Goal: Use online tool/utility: Utilize a website feature to perform a specific function

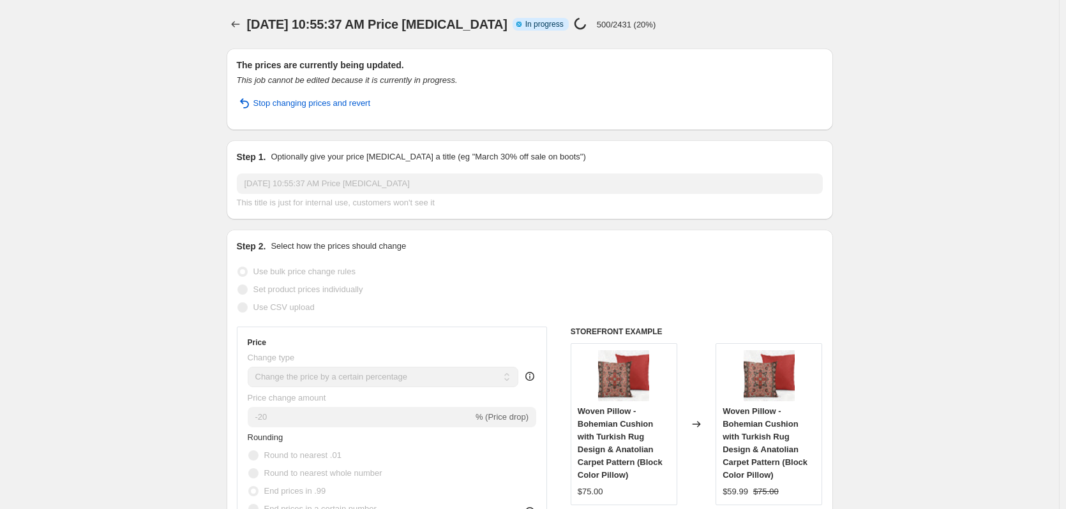
select select "percentage"
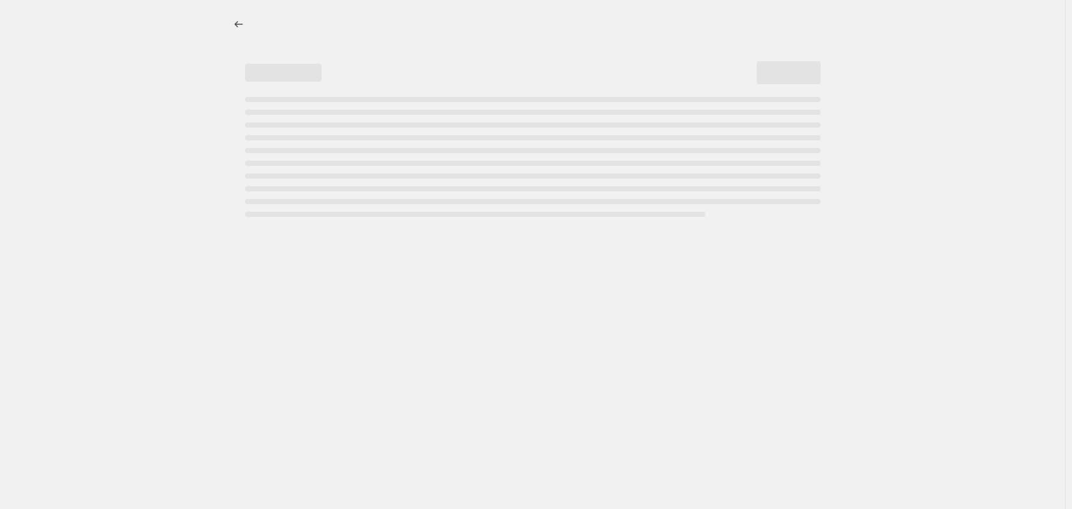
select select "percentage"
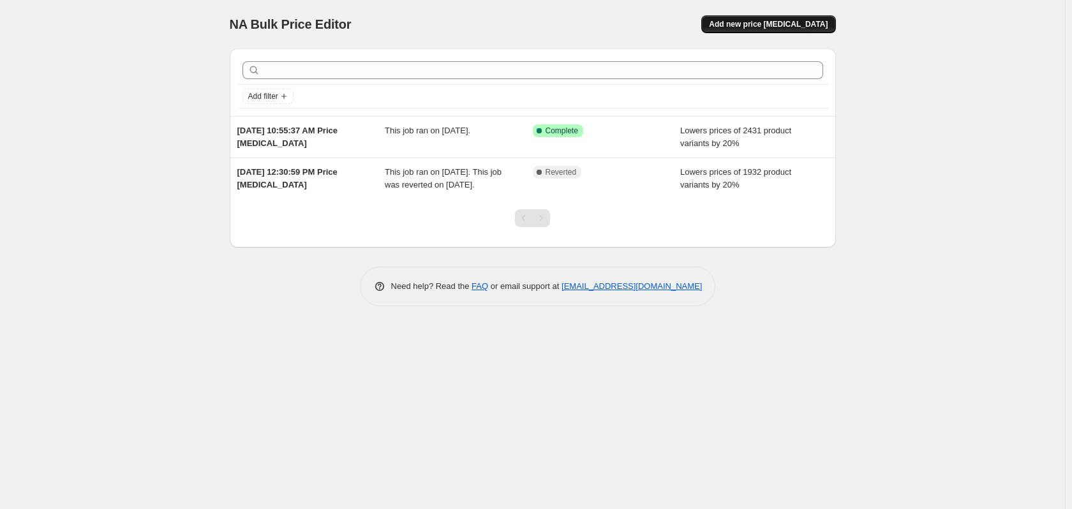
click at [766, 22] on span "Add new price [MEDICAL_DATA]" at bounding box center [768, 24] width 119 height 10
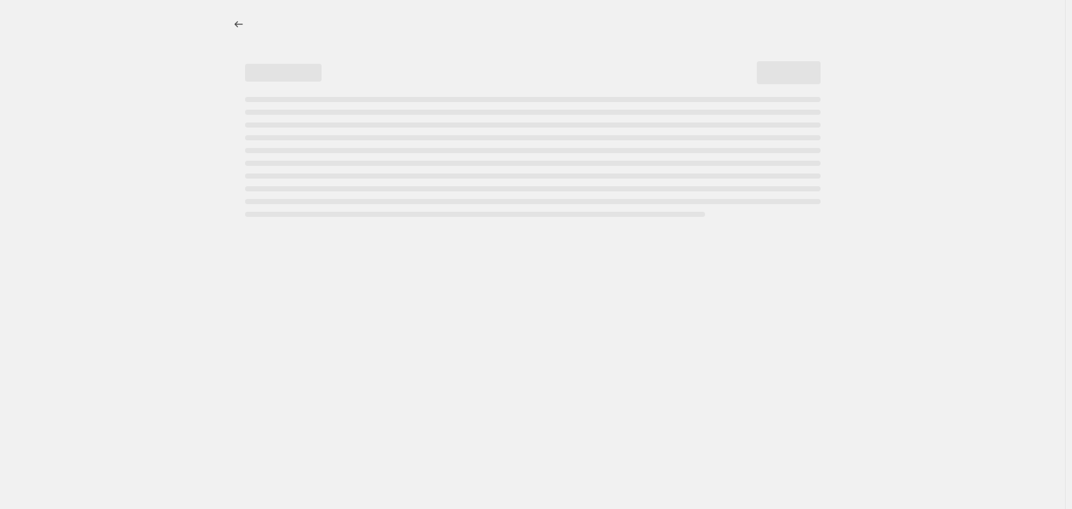
select select "percentage"
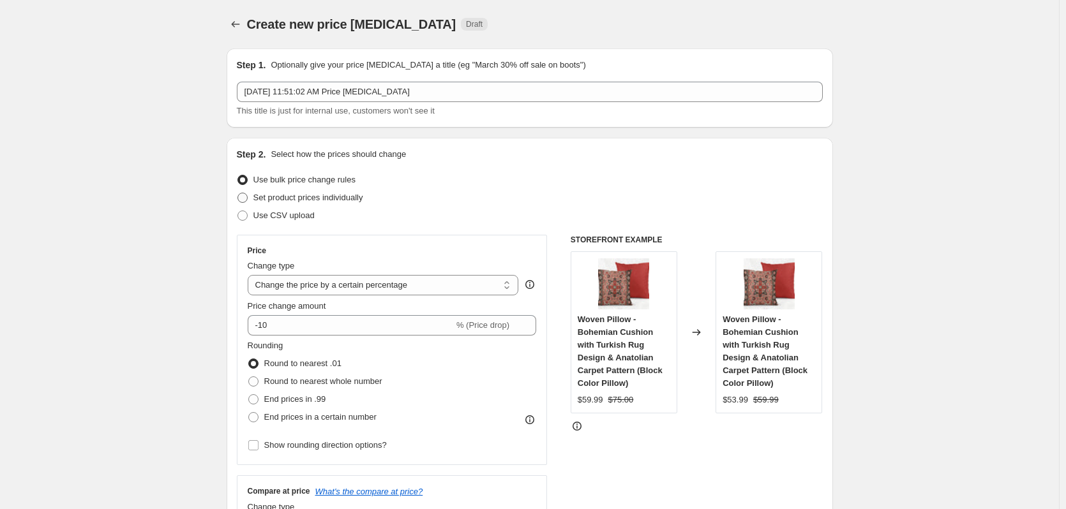
click at [246, 198] on span at bounding box center [242, 198] width 10 height 10
click at [238, 193] on input "Set product prices individually" at bounding box center [237, 193] width 1 height 1
radio input "true"
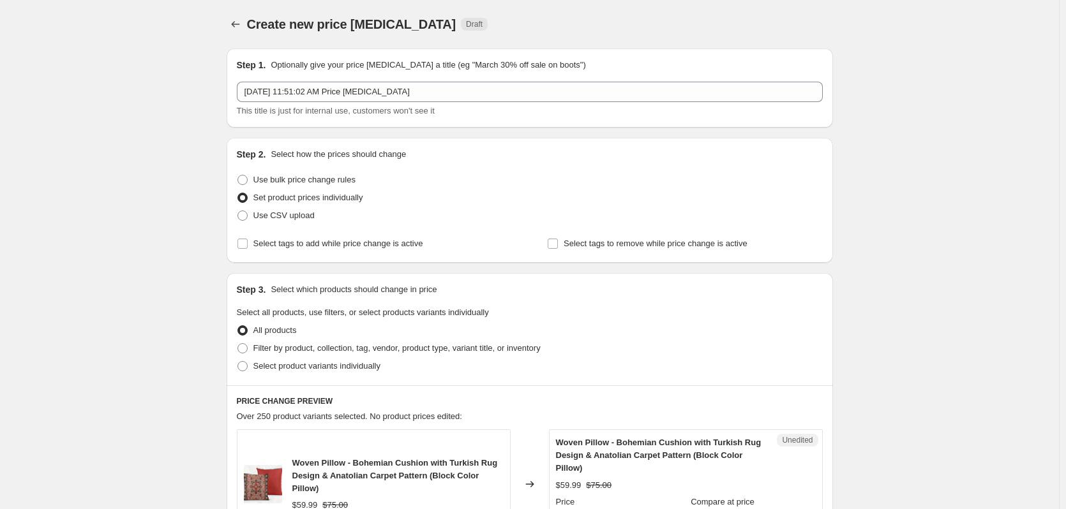
scroll to position [149, 0]
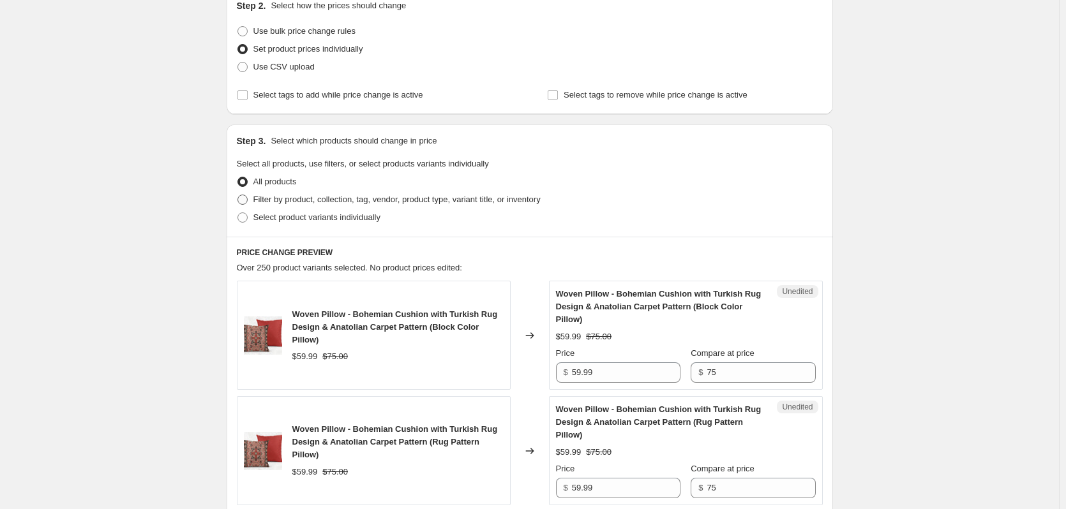
click at [244, 198] on span at bounding box center [242, 200] width 10 height 10
click at [238, 195] on input "Filter by product, collection, tag, vendor, product type, variant title, or inv…" at bounding box center [237, 195] width 1 height 1
radio input "true"
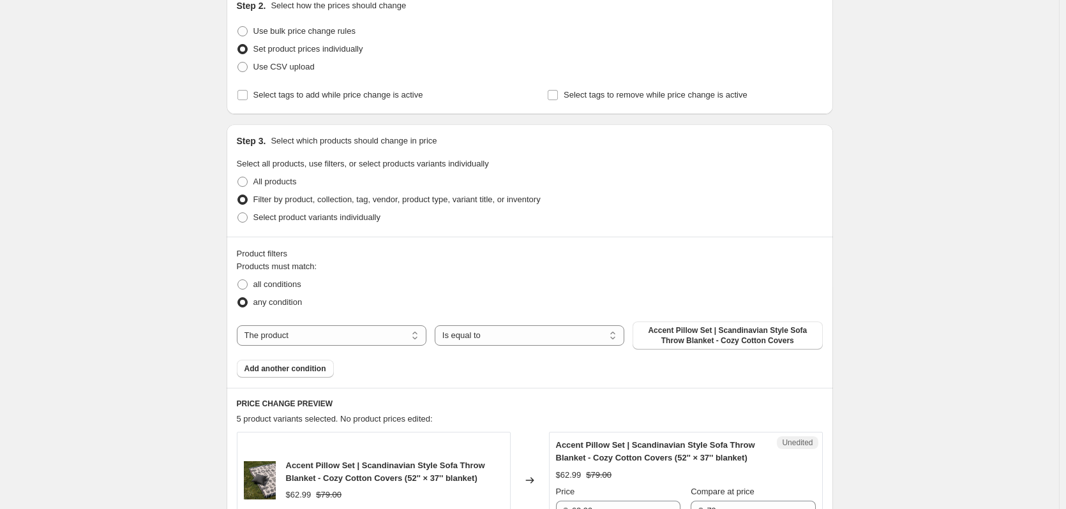
scroll to position [298, 0]
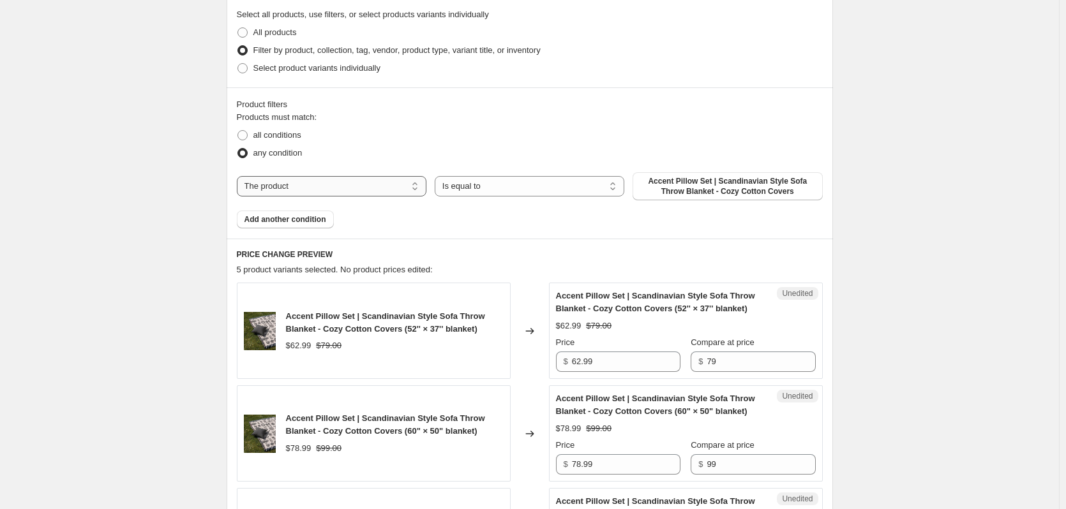
click at [311, 186] on select "The product The product's collection The product's tag The product's vendor The…" at bounding box center [332, 186] width 190 height 20
click at [322, 188] on select "The product The product's collection The product's tag The product's vendor The…" at bounding box center [332, 186] width 190 height 20
click at [514, 188] on select "Is equal to Is not equal to" at bounding box center [530, 186] width 190 height 20
click at [244, 135] on span at bounding box center [242, 135] width 10 height 10
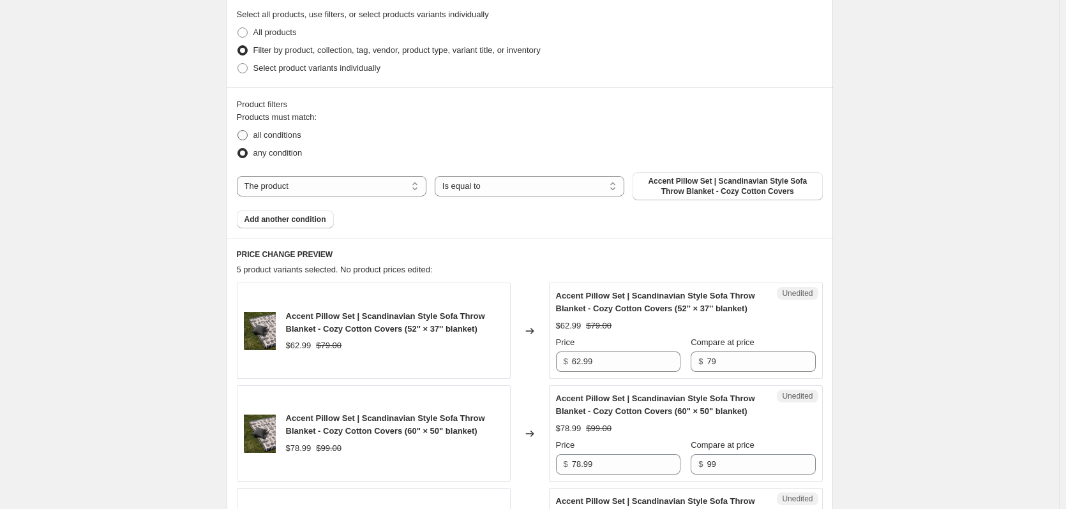
click at [238, 131] on input "all conditions" at bounding box center [237, 130] width 1 height 1
radio input "true"
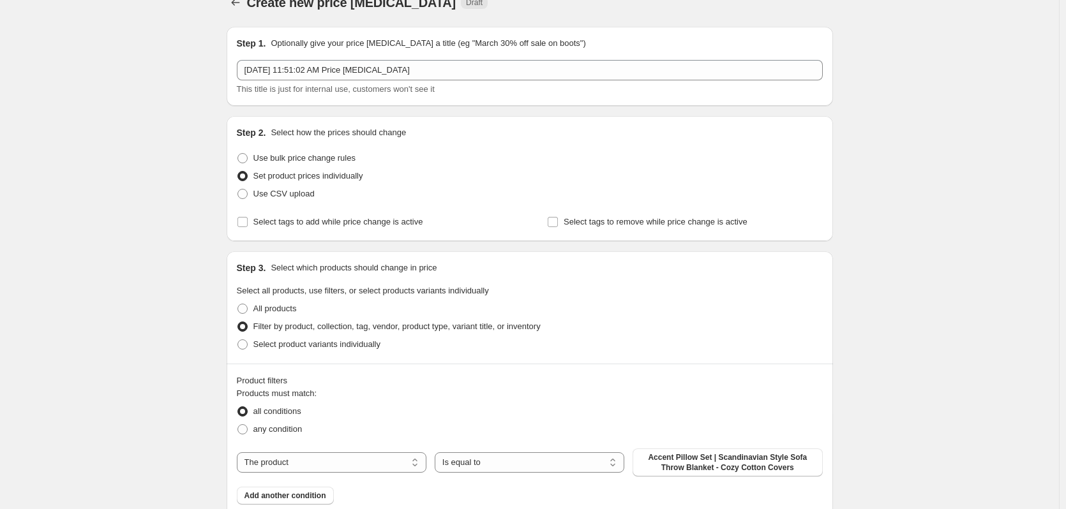
scroll to position [0, 0]
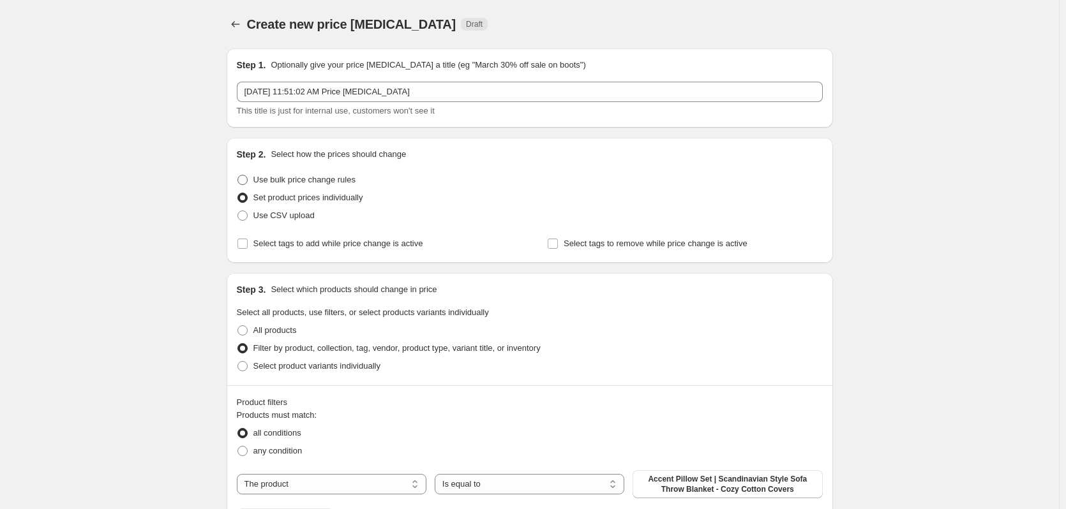
click at [244, 180] on span at bounding box center [242, 180] width 10 height 10
click at [238, 175] on input "Use bulk price change rules" at bounding box center [237, 175] width 1 height 1
radio input "true"
select select "percentage"
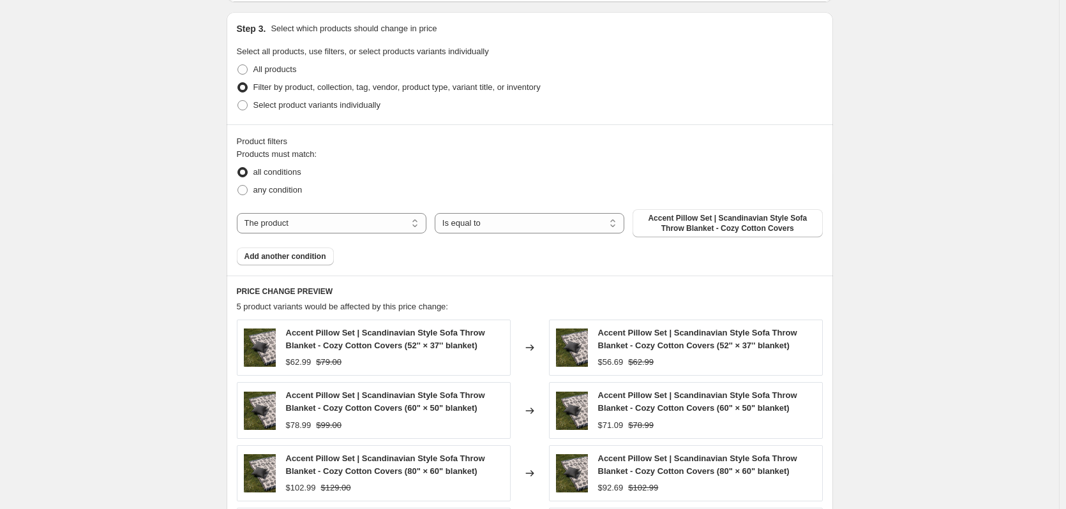
scroll to position [595, 0]
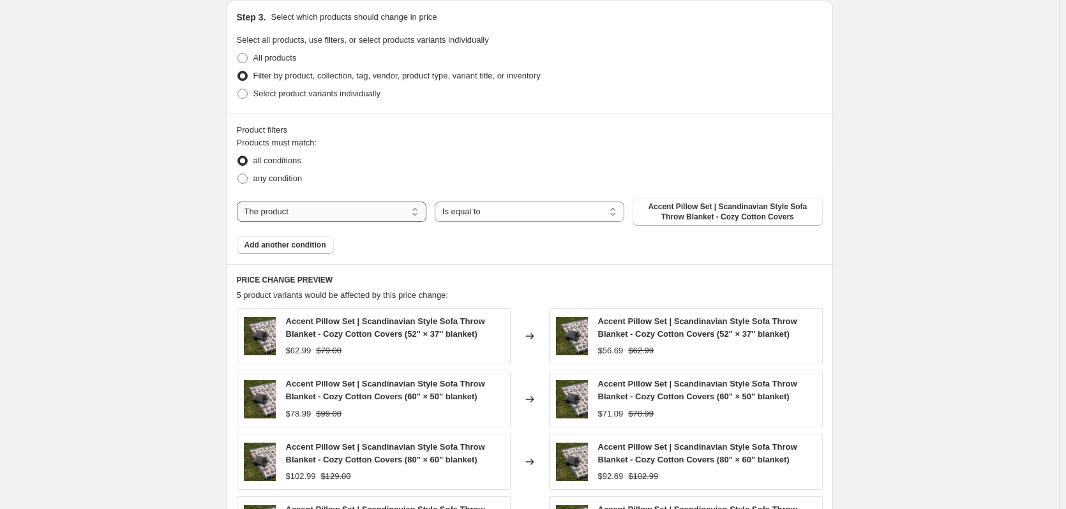
click at [347, 214] on select "The product The product's collection The product's tag The product's vendor The…" at bounding box center [332, 212] width 190 height 20
select select "product_status"
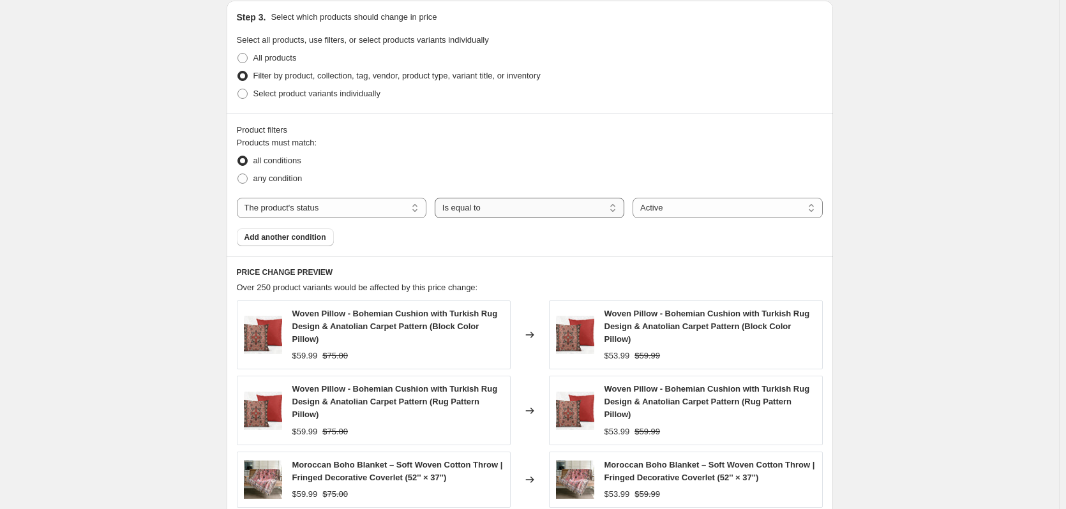
click at [491, 211] on select "Is equal to Is not equal to" at bounding box center [530, 208] width 190 height 20
click at [681, 209] on select "Active Draft Archived" at bounding box center [727, 208] width 190 height 20
click at [329, 211] on select "The product The product's collection The product's tag The product's vendor The…" at bounding box center [332, 208] width 190 height 20
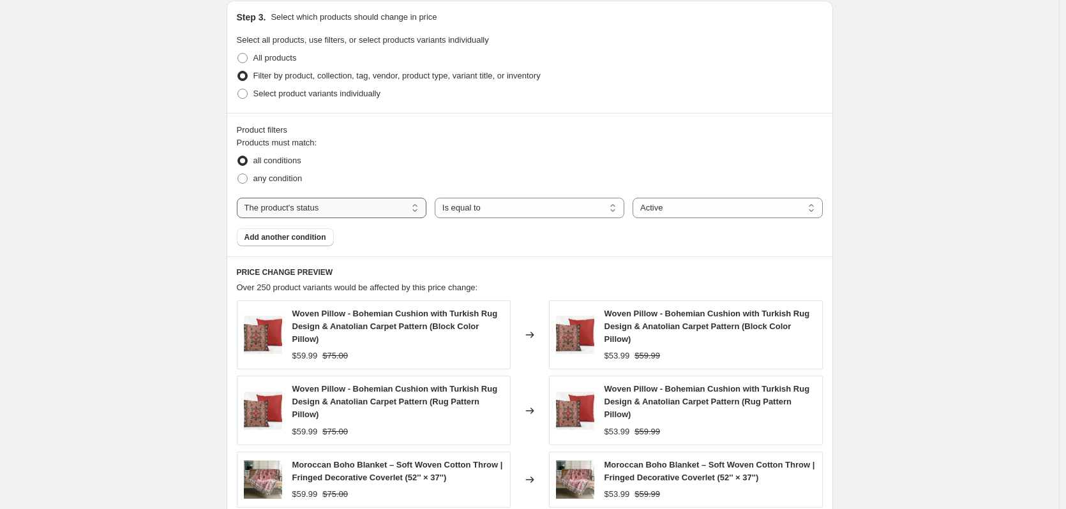
click at [329, 211] on select "The product The product's collection The product's tag The product's vendor The…" at bounding box center [332, 208] width 190 height 20
click at [669, 209] on select "Active Draft Archived" at bounding box center [727, 208] width 190 height 20
select select "draft"
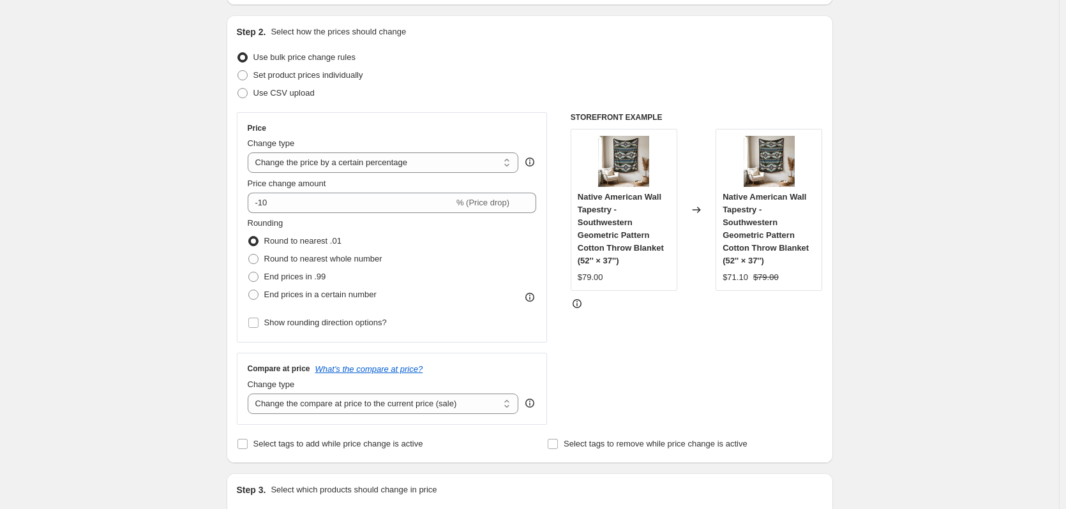
scroll to position [149, 0]
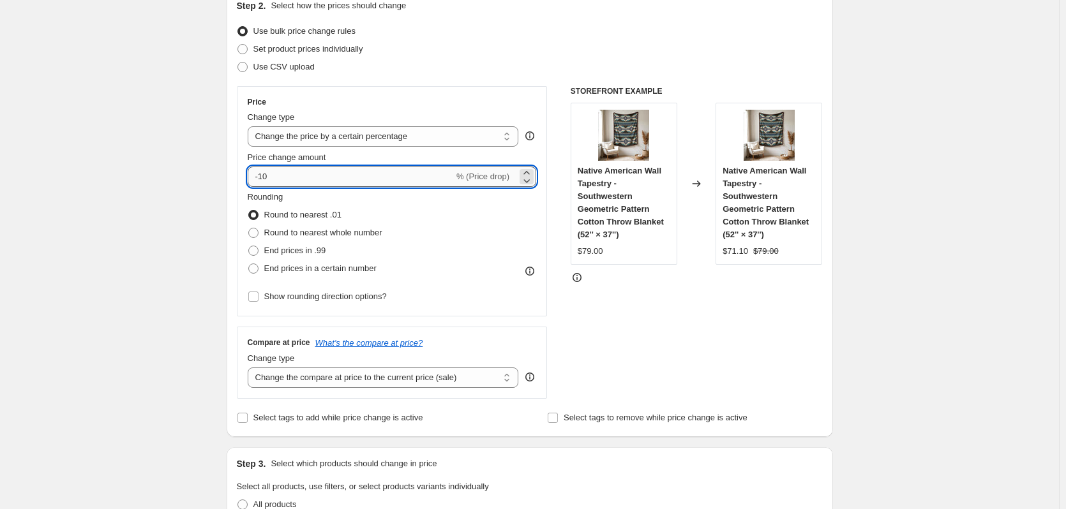
click at [272, 174] on input "-10" at bounding box center [351, 177] width 206 height 20
drag, startPoint x: 272, startPoint y: 174, endPoint x: 262, endPoint y: 175, distance: 10.2
click at [262, 175] on input "-10" at bounding box center [351, 177] width 206 height 20
type input "-20"
click at [254, 250] on span at bounding box center [253, 251] width 10 height 10
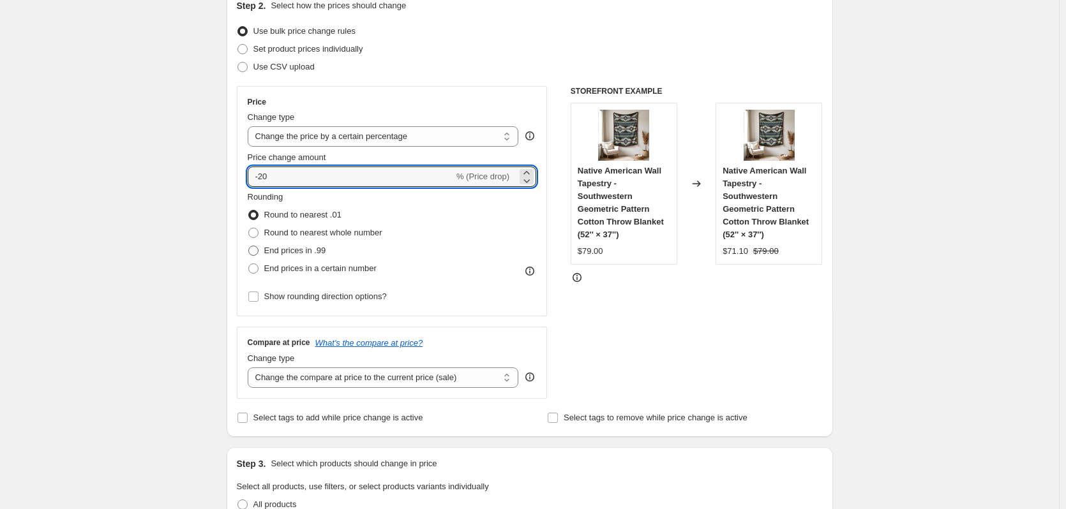
click at [249, 246] on input "End prices in .99" at bounding box center [248, 246] width 1 height 1
radio input "true"
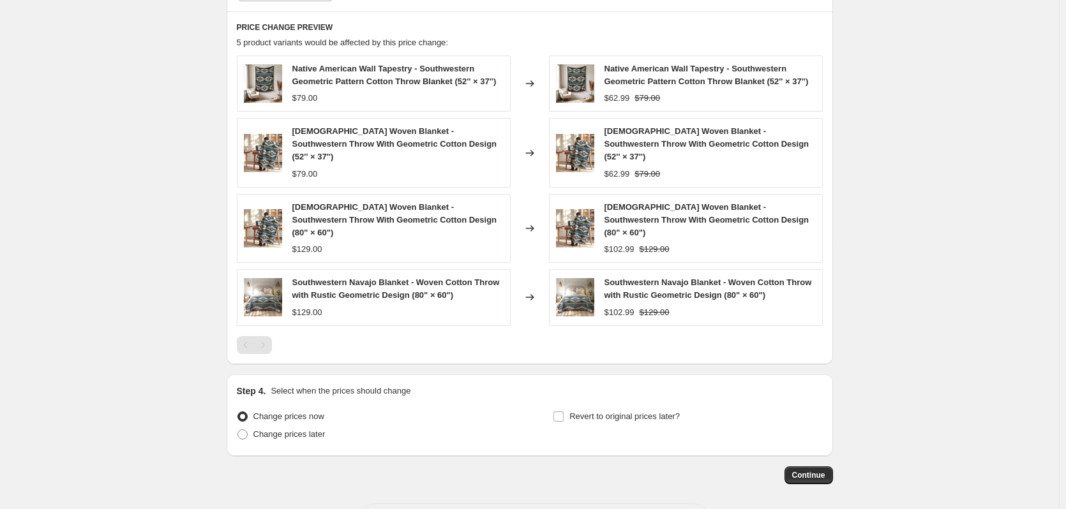
scroll to position [869, 0]
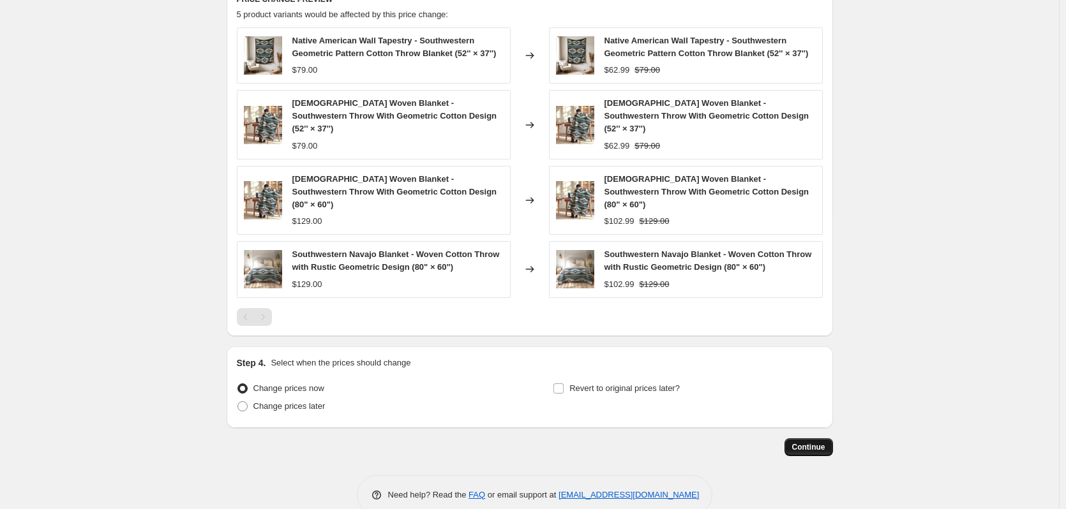
click at [812, 442] on span "Continue" at bounding box center [808, 447] width 33 height 10
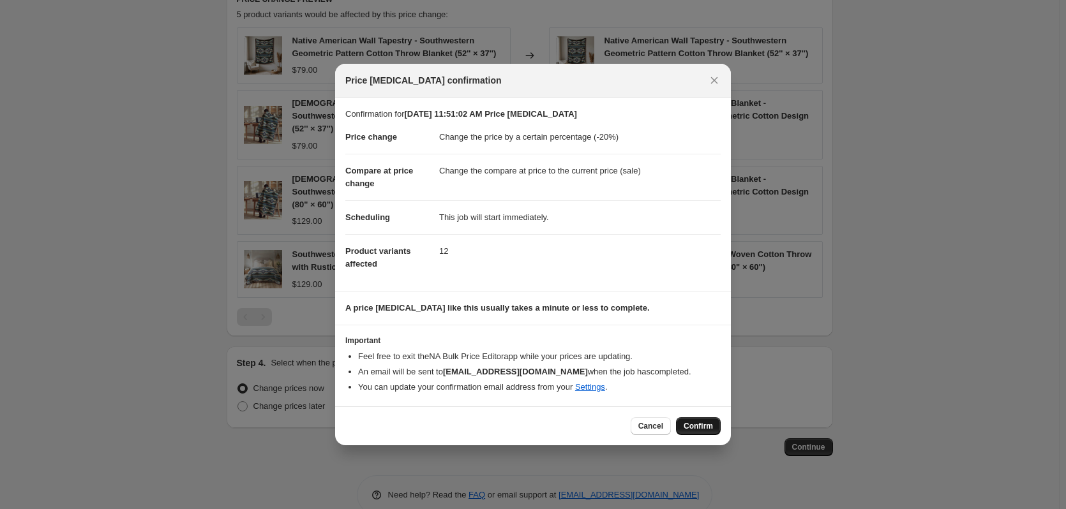
click at [709, 423] on span "Confirm" at bounding box center [697, 426] width 29 height 10
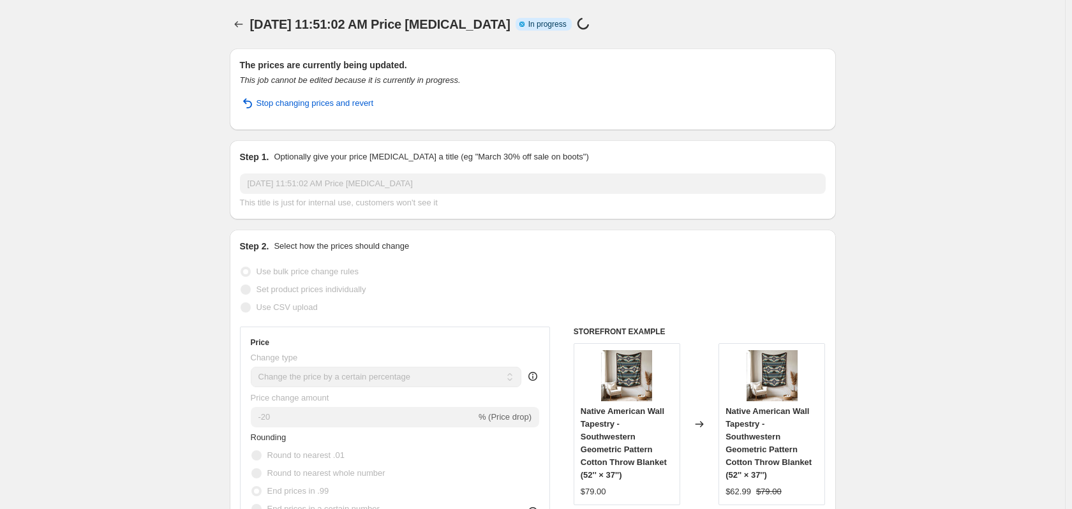
select select "percentage"
select select "product_status"
select select "draft"
